Goal: Obtain resource: Obtain resource

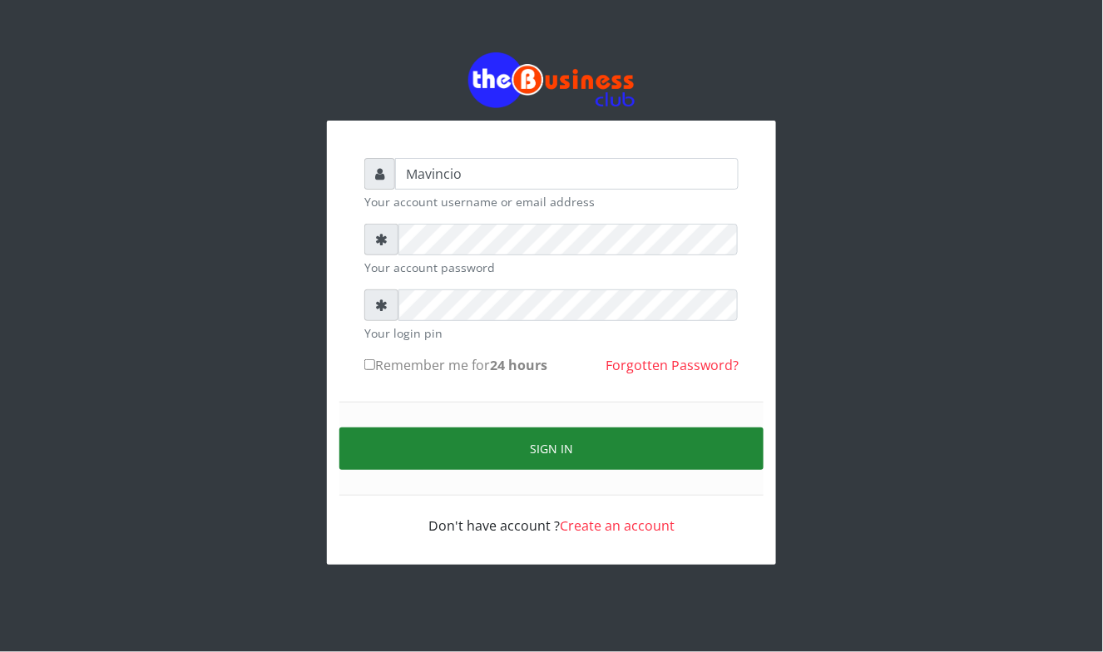
click at [537, 454] on button "Sign in" at bounding box center [551, 448] width 424 height 42
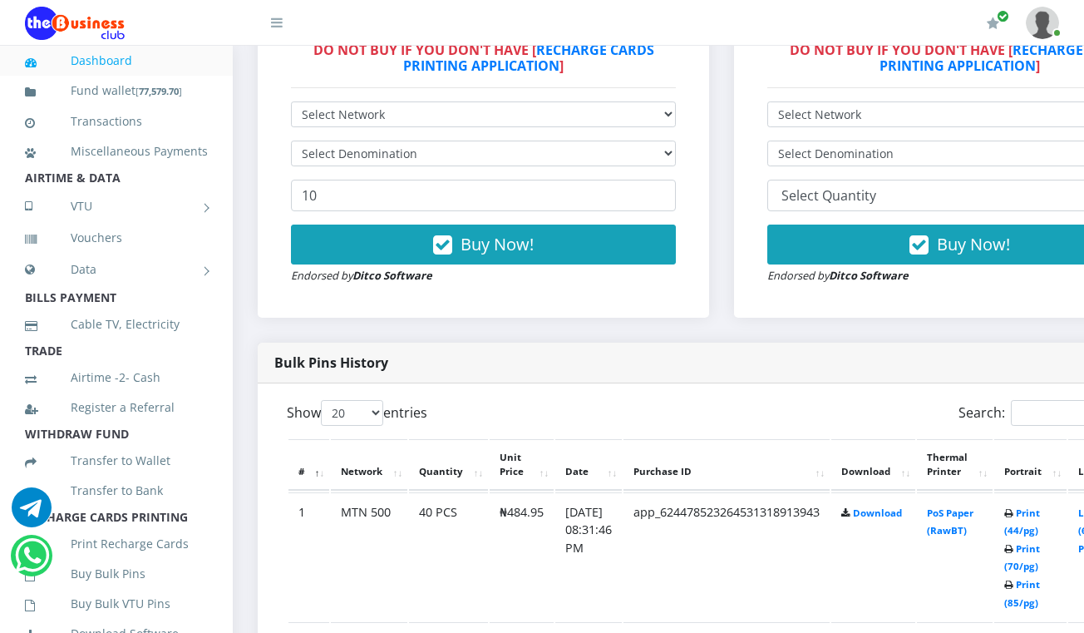
scroll to position [576, 0]
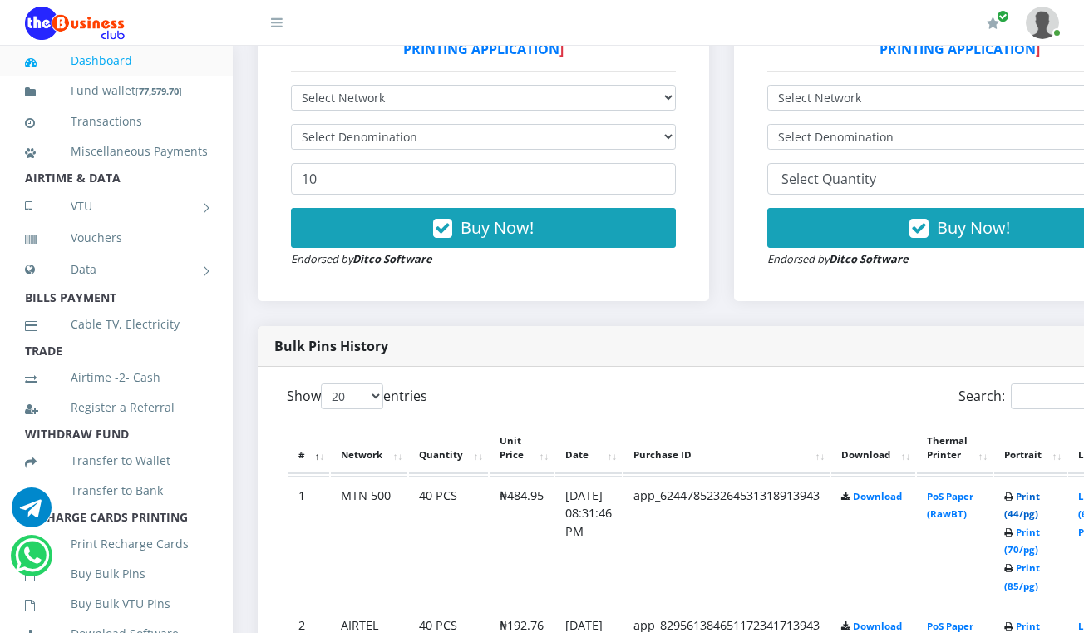
click at [1040, 499] on link "Print (44/pg)" at bounding box center [1023, 505] width 36 height 31
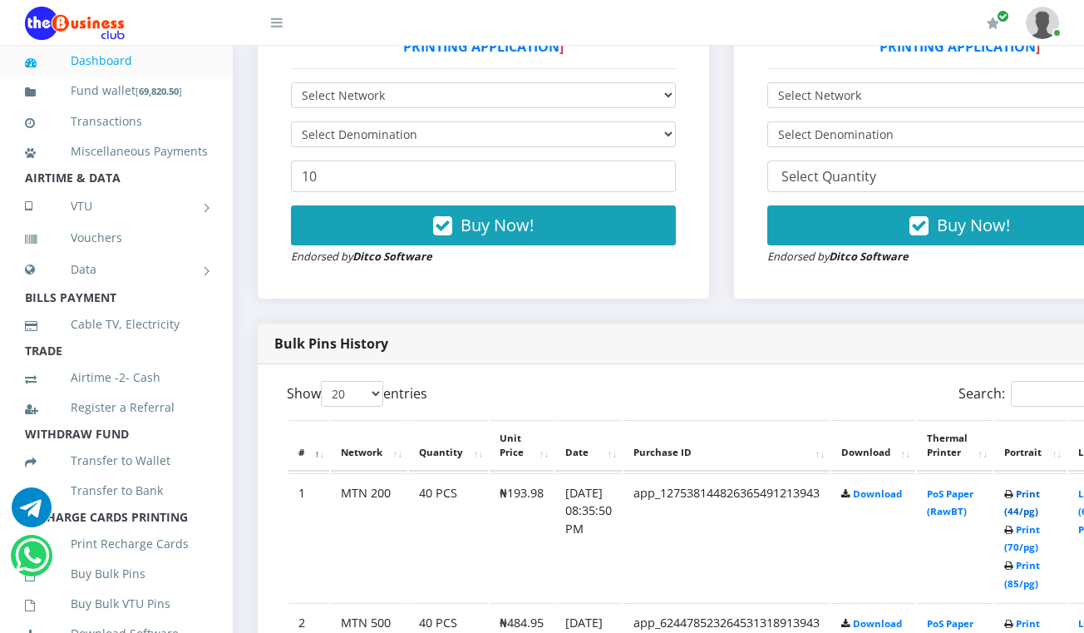
click at [1038, 501] on link "Print (44/pg)" at bounding box center [1023, 502] width 36 height 31
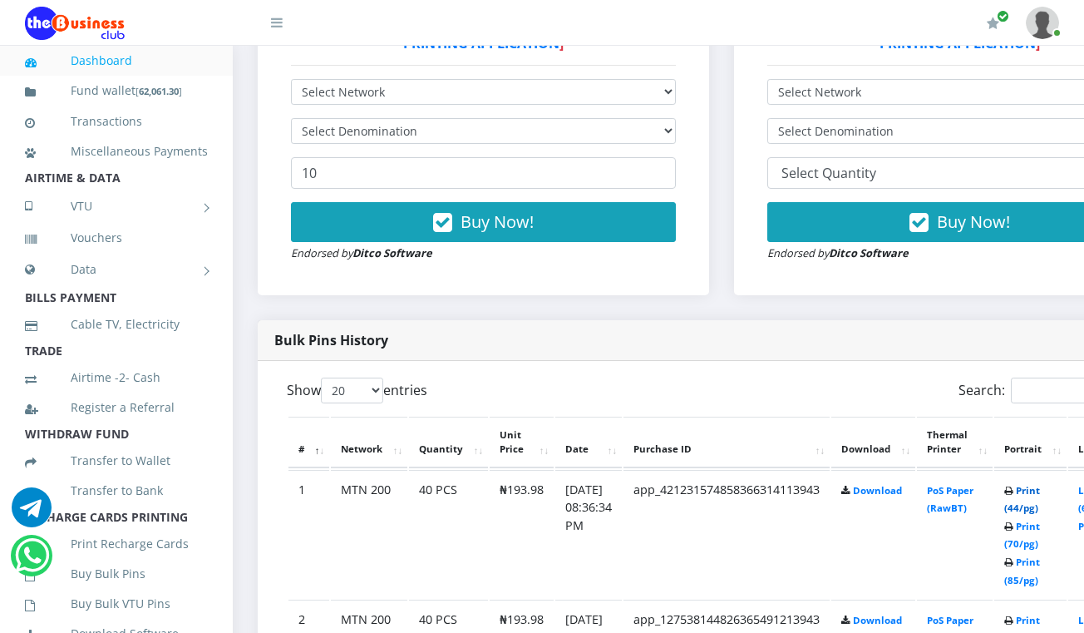
click at [1040, 486] on link "Print (44/pg)" at bounding box center [1023, 499] width 36 height 31
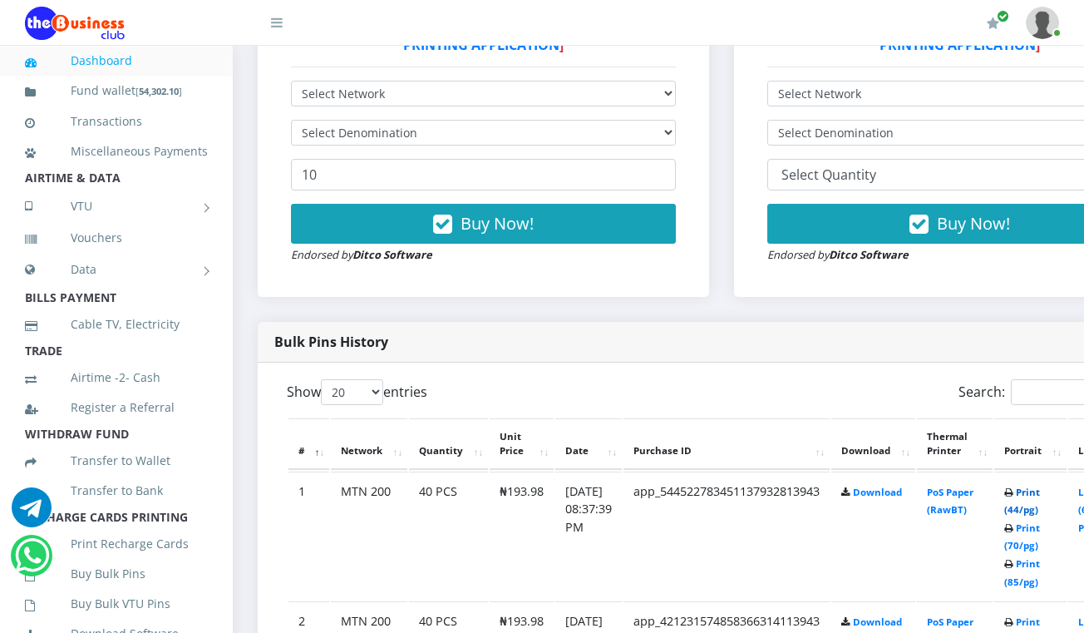
click at [1040, 496] on link "Print (44/pg)" at bounding box center [1023, 501] width 36 height 31
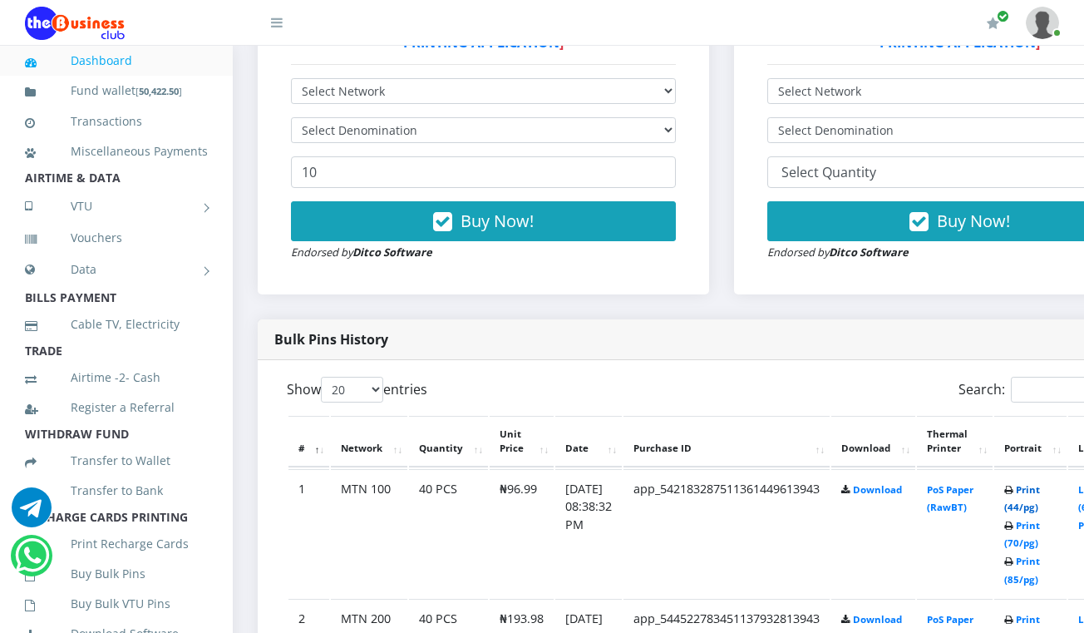
click at [1040, 491] on link "Print (44/pg)" at bounding box center [1023, 498] width 36 height 31
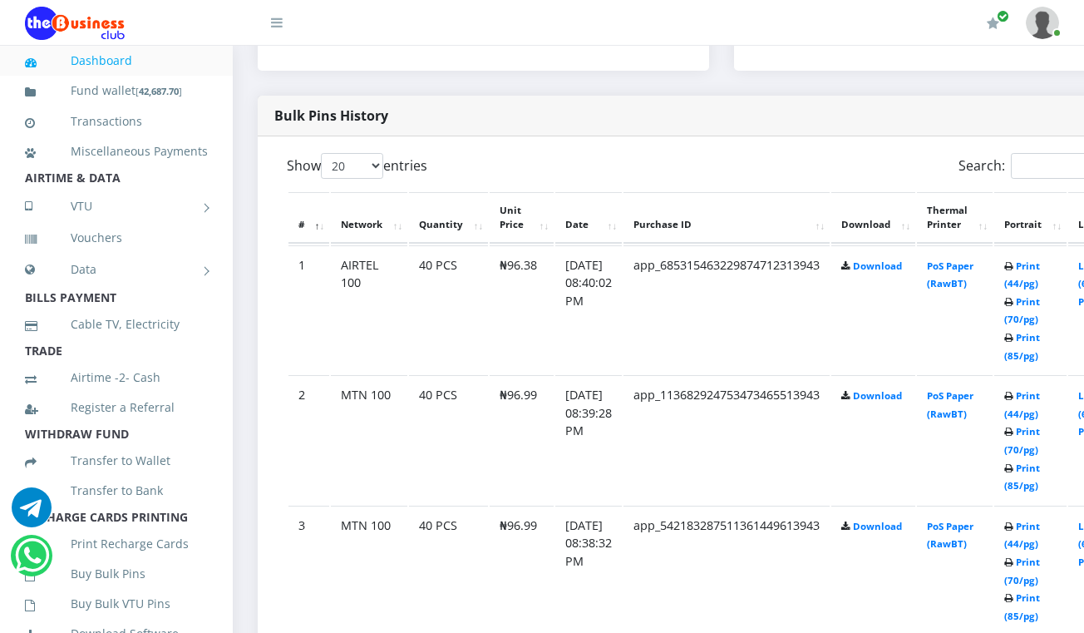
scroll to position [852, 0]
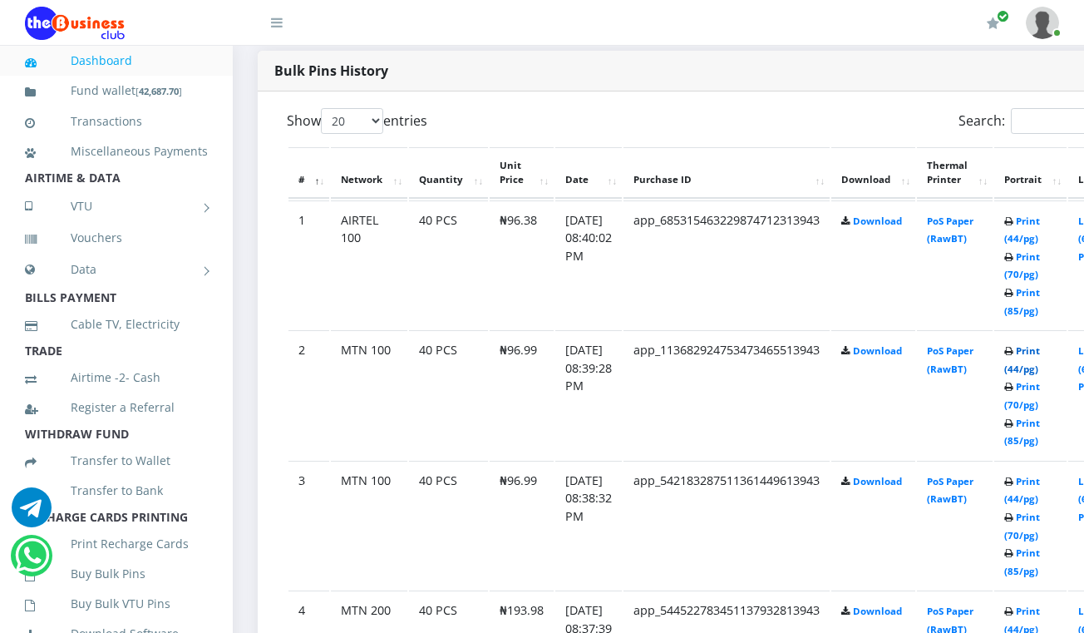
click at [1040, 357] on link "Print (44/pg)" at bounding box center [1023, 359] width 36 height 31
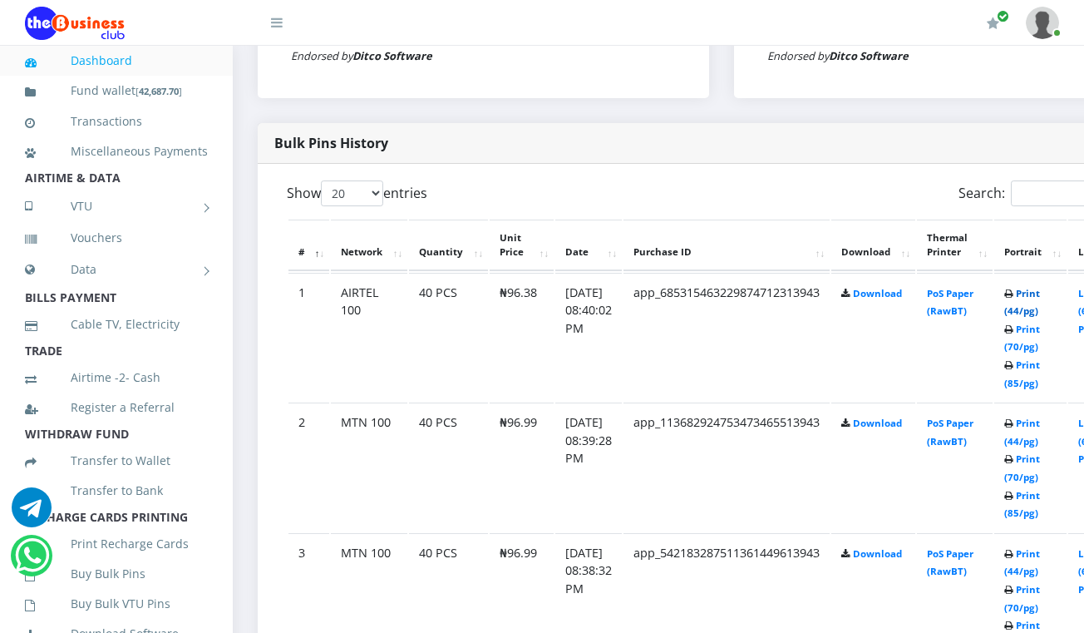
click at [1039, 294] on link "Print (44/pg)" at bounding box center [1023, 302] width 36 height 31
click at [1040, 298] on link "Print (44/pg)" at bounding box center [1023, 303] width 36 height 31
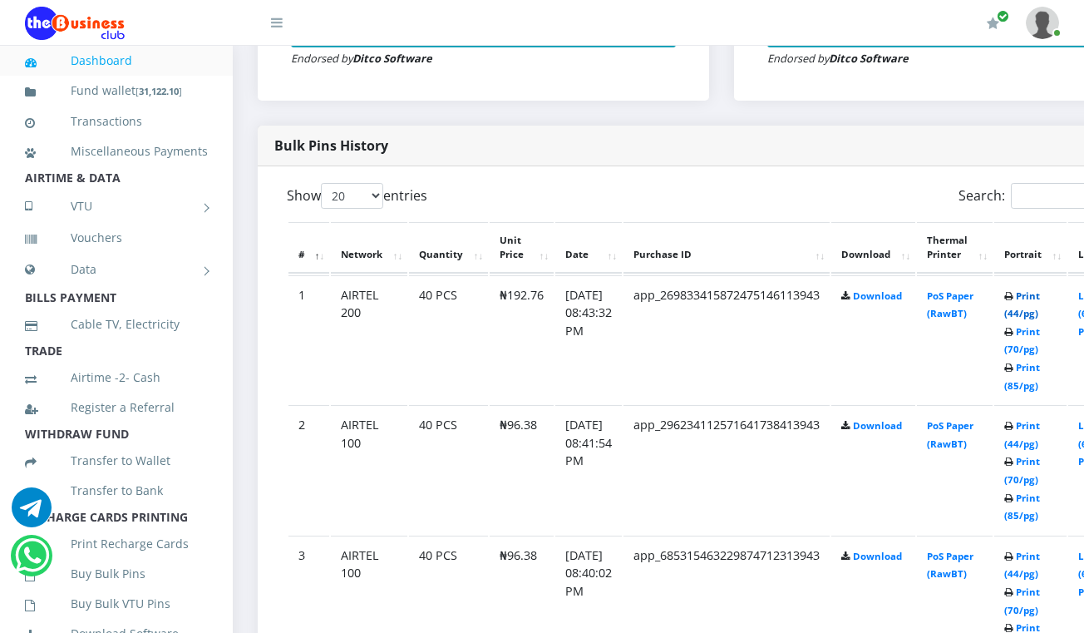
click at [1040, 298] on link "Print (44/pg)" at bounding box center [1023, 304] width 36 height 31
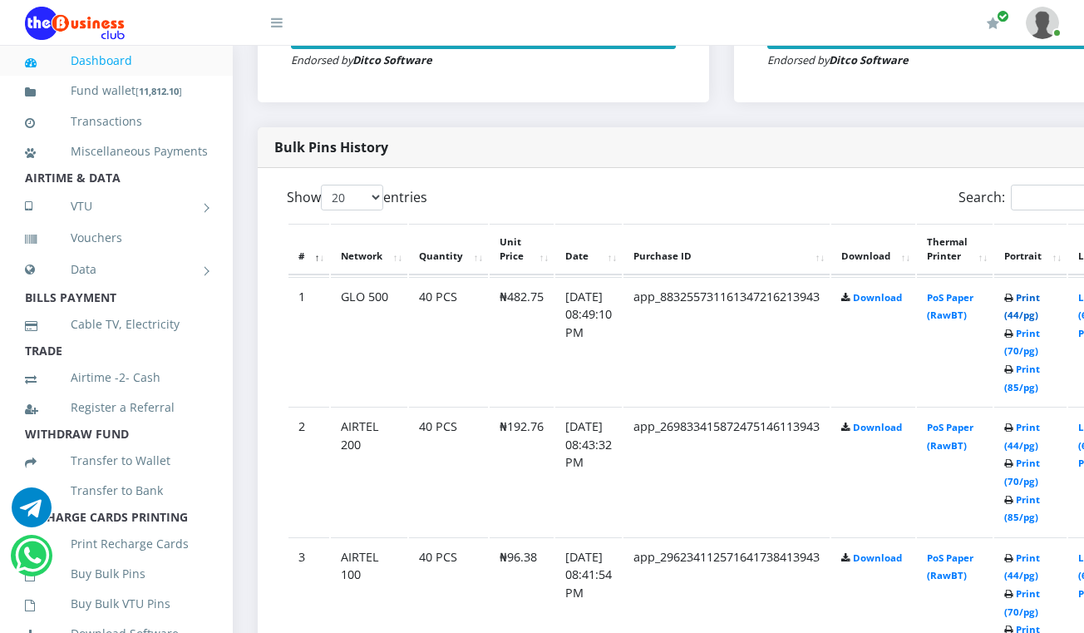
click at [1040, 299] on link "Print (44/pg)" at bounding box center [1023, 306] width 36 height 31
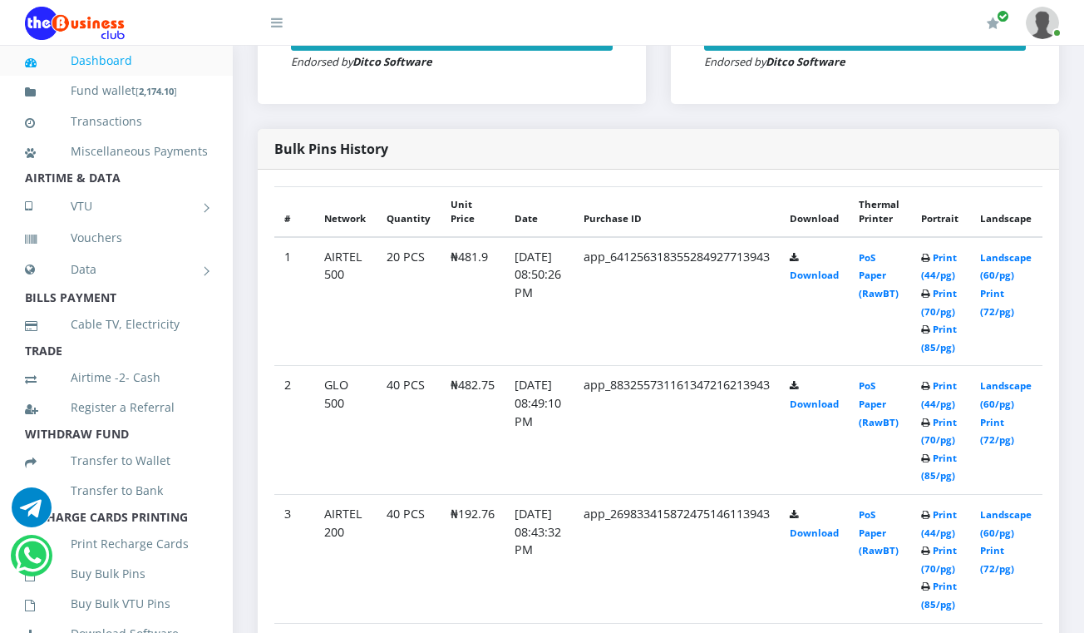
scroll to position [756, 0]
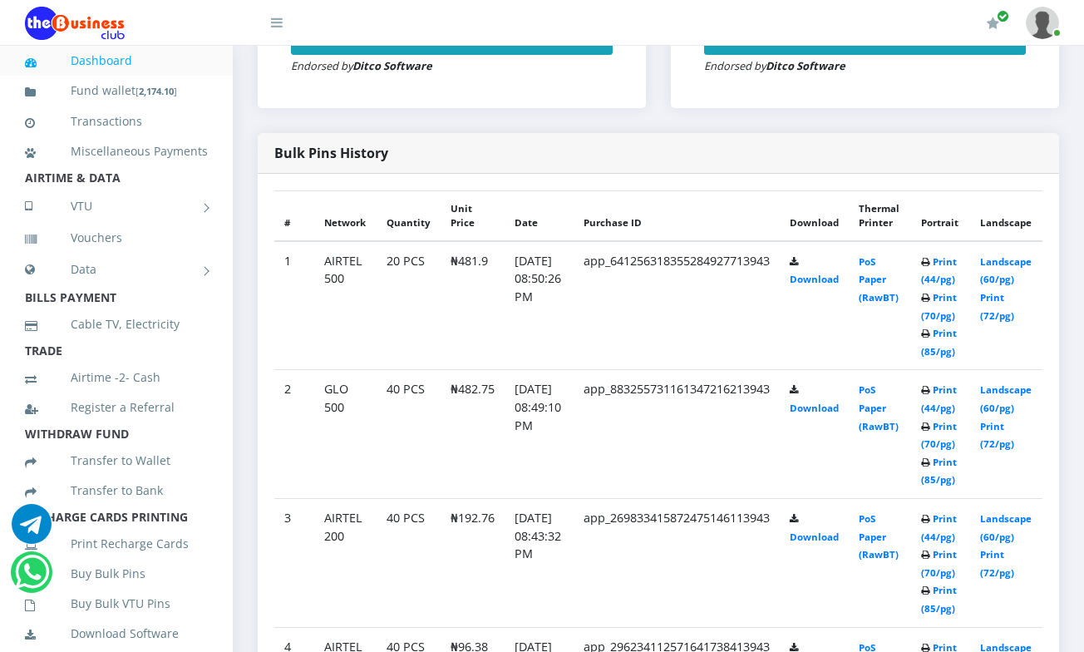
scroll to position [752, 0]
click at [911, 370] on td "PoS Paper (RawBT)" at bounding box center [880, 305] width 62 height 129
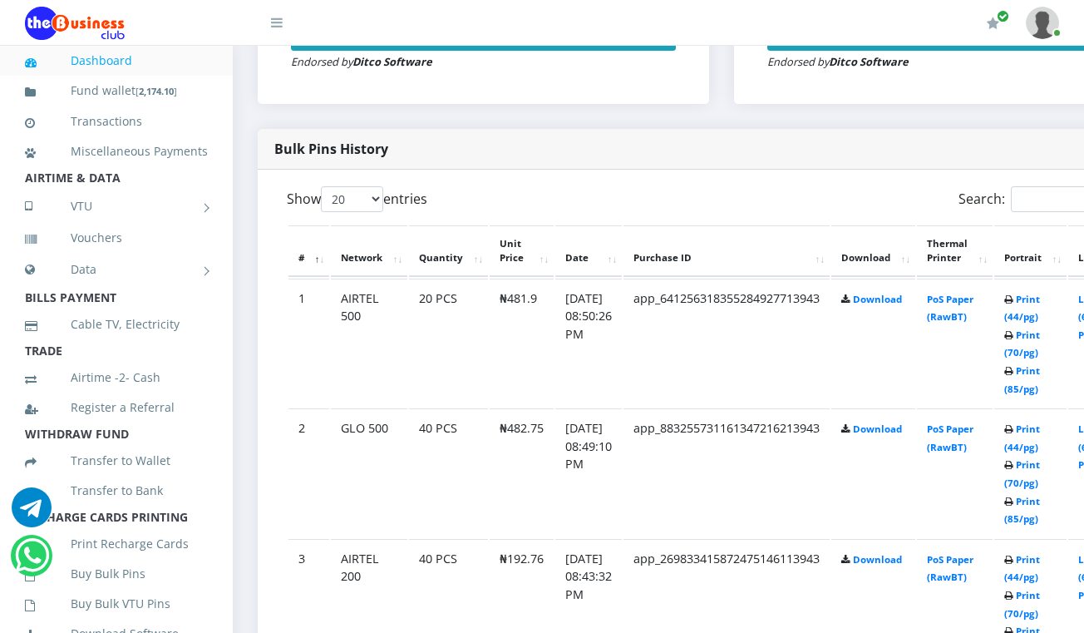
scroll to position [0, 0]
click at [1040, 432] on link "Print (44/pg)" at bounding box center [1023, 437] width 36 height 31
